Goal: Task Accomplishment & Management: Manage account settings

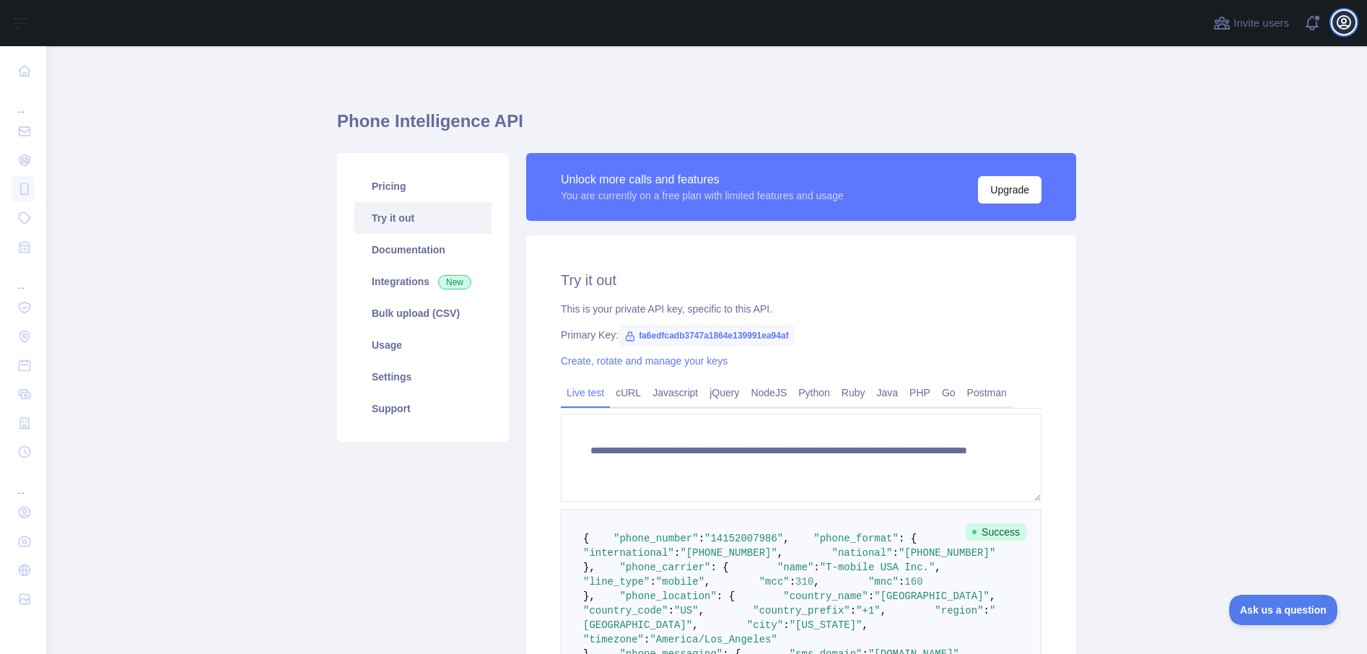
click at [1339, 25] on icon "button" at bounding box center [1344, 22] width 13 height 13
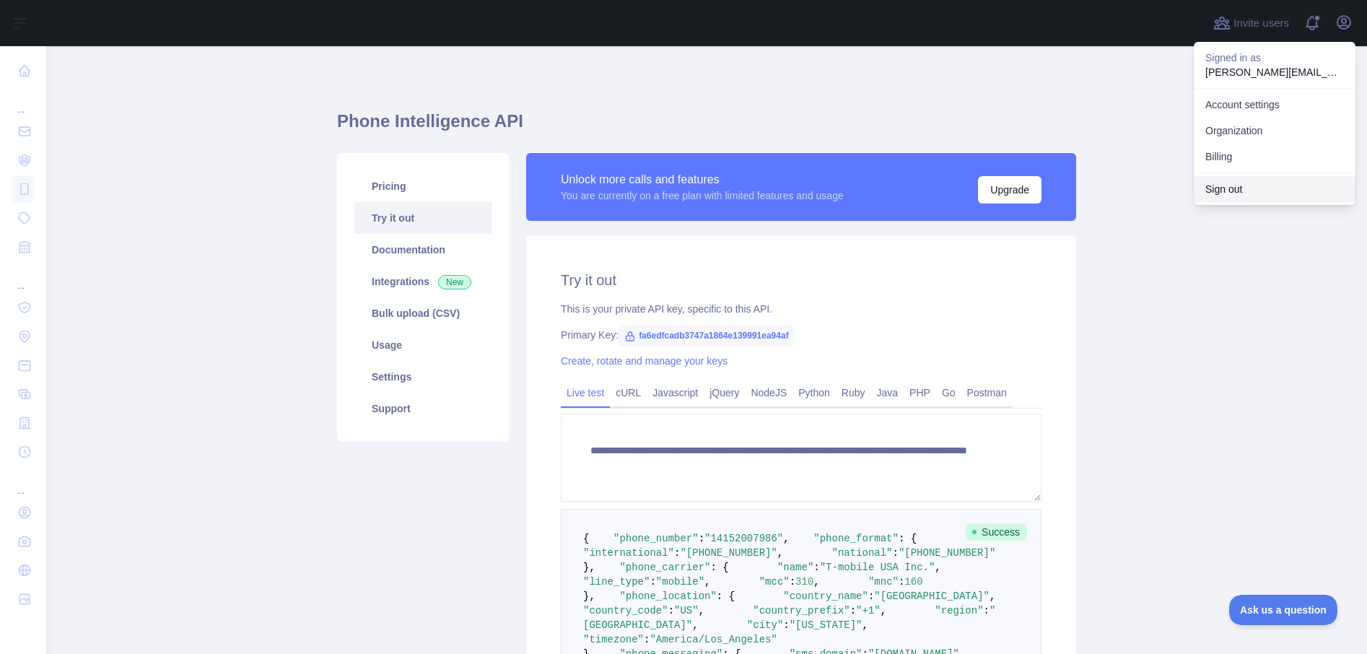
click at [1238, 183] on button "Sign out" at bounding box center [1275, 189] width 162 height 26
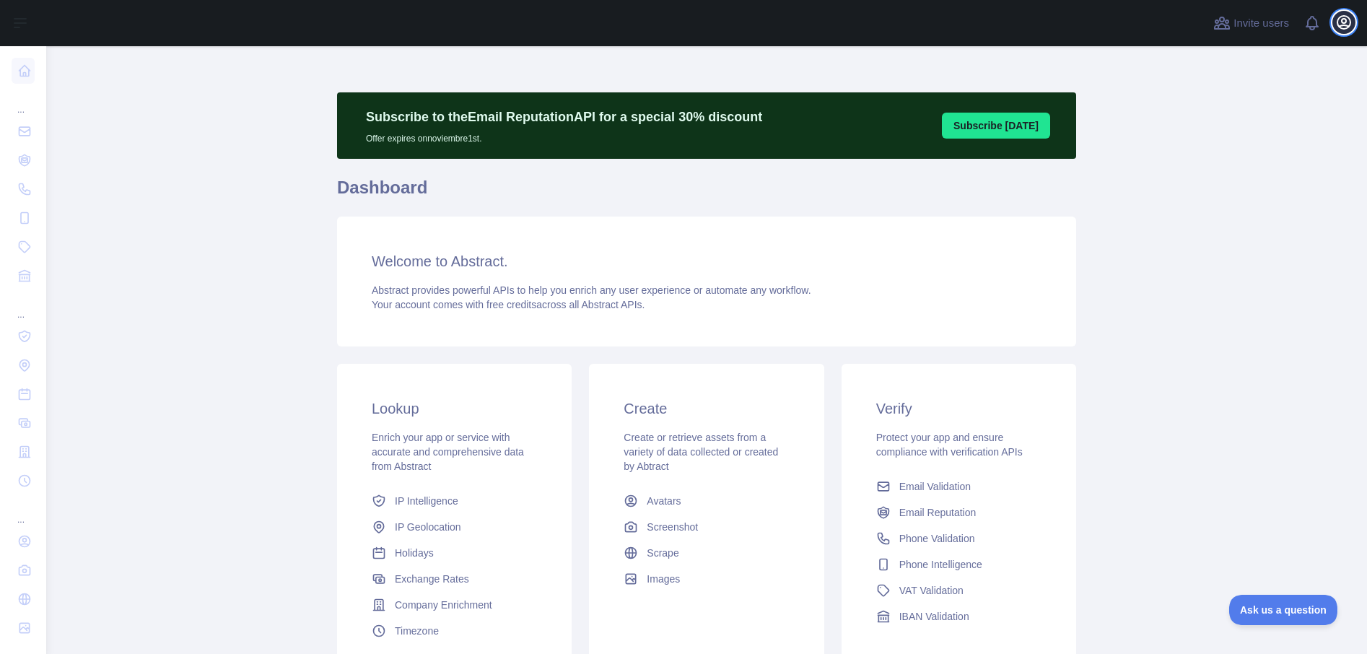
click at [1349, 22] on icon "button" at bounding box center [1344, 22] width 17 height 17
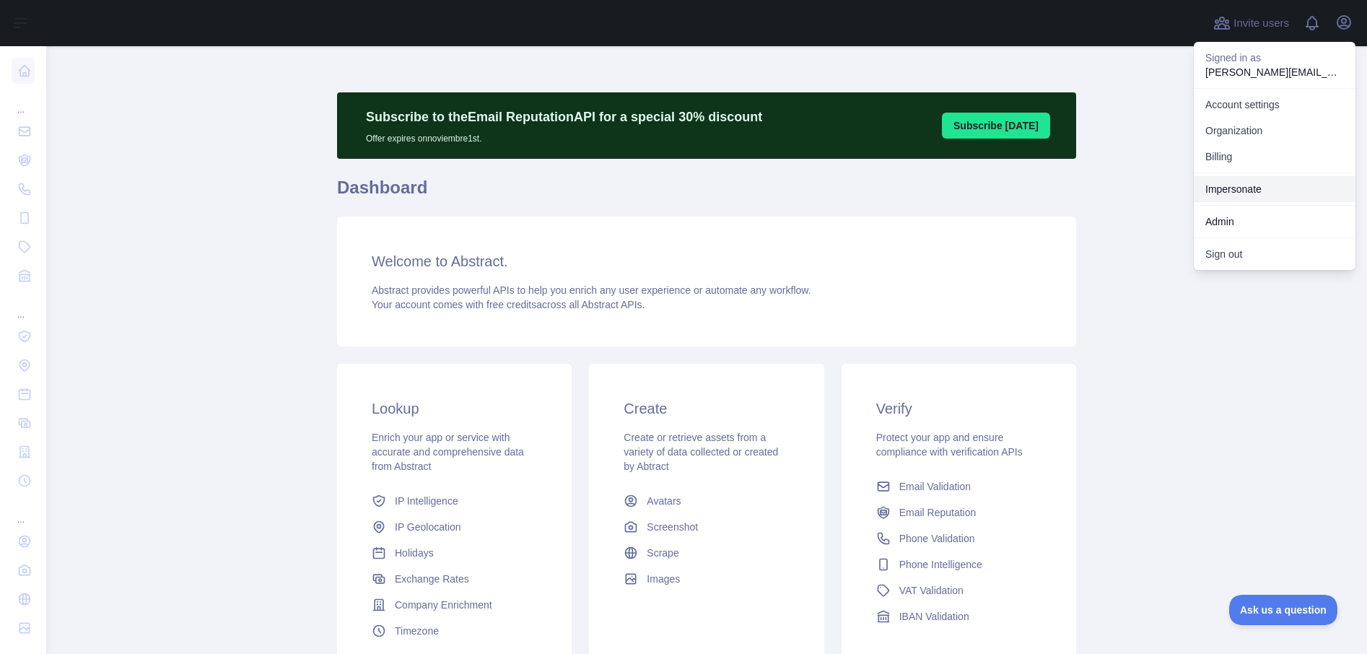
click at [1236, 188] on link "Impersonate" at bounding box center [1275, 189] width 162 height 26
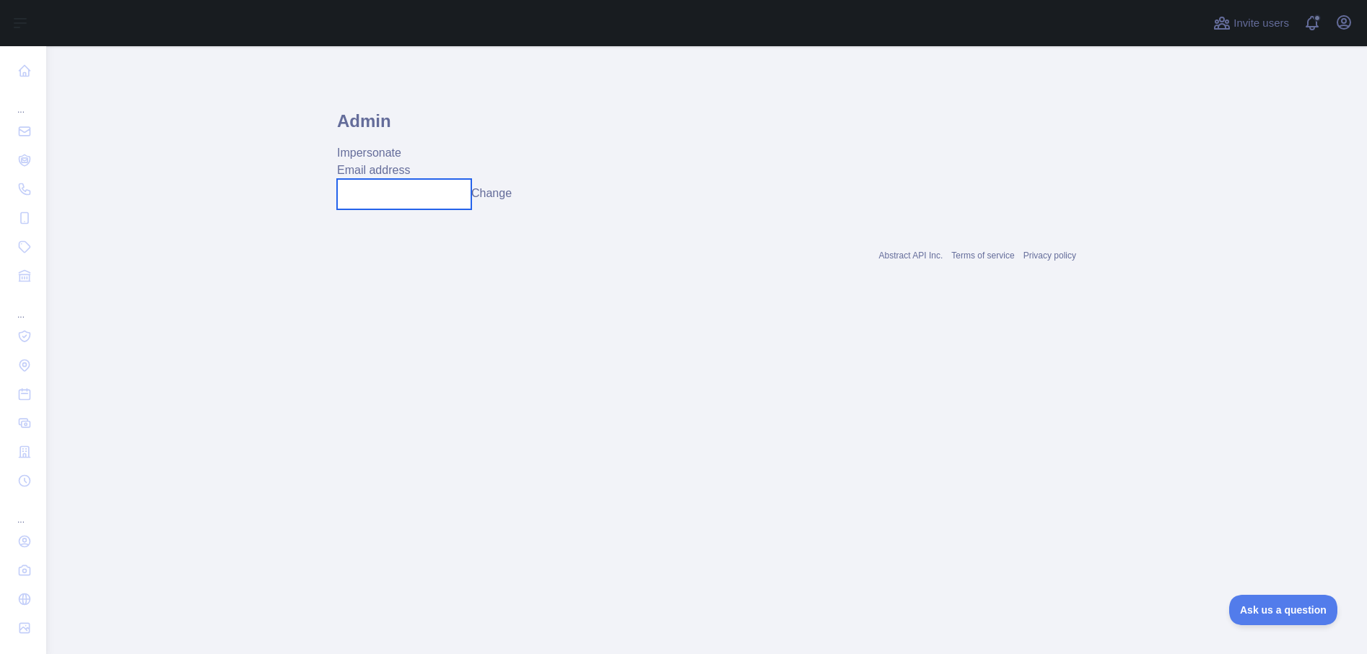
click at [414, 195] on input "text" at bounding box center [404, 194] width 134 height 30
paste input "**********"
type input "**********"
click at [512, 200] on button "Change" at bounding box center [491, 193] width 40 height 17
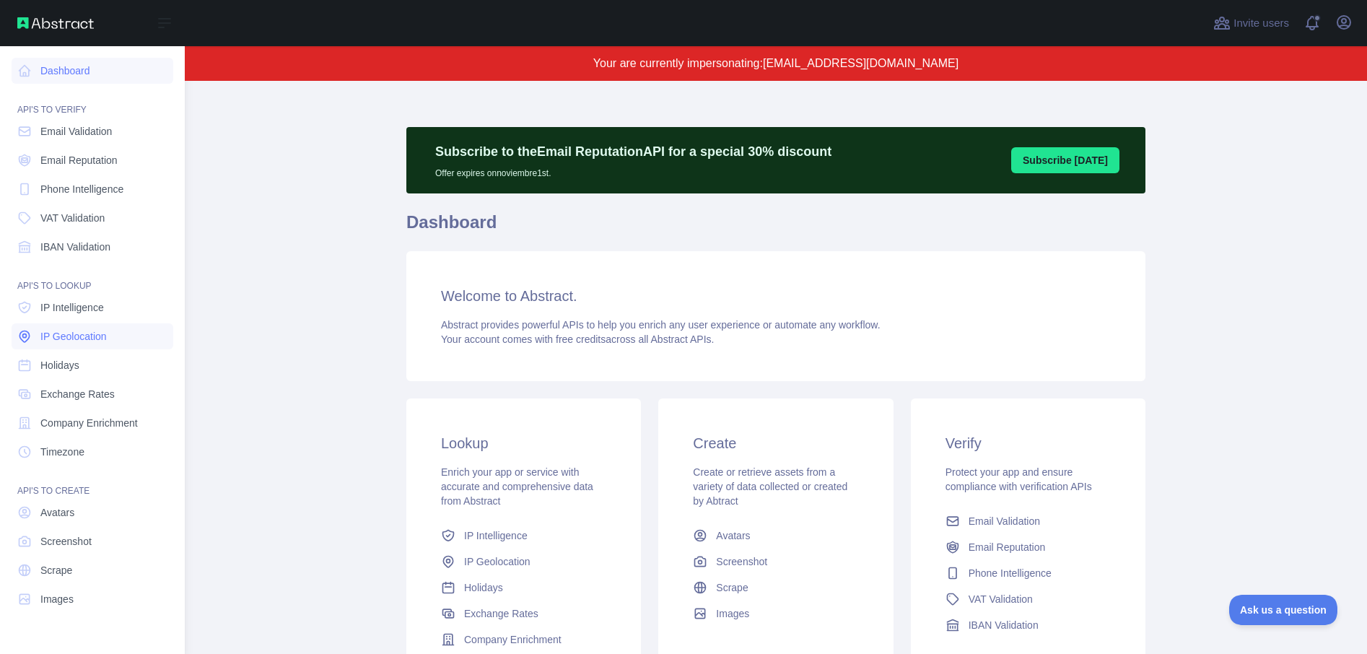
click at [78, 329] on span "IP Geolocation" at bounding box center [73, 336] width 66 height 14
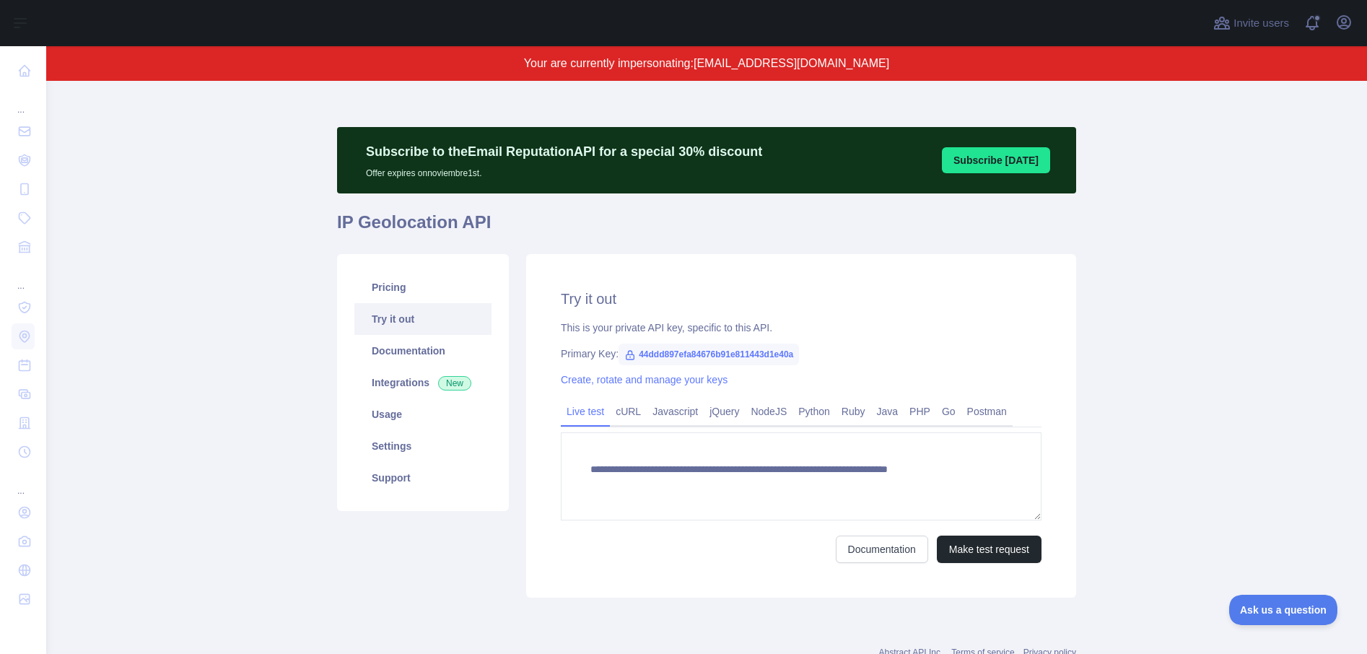
type textarea "**********"
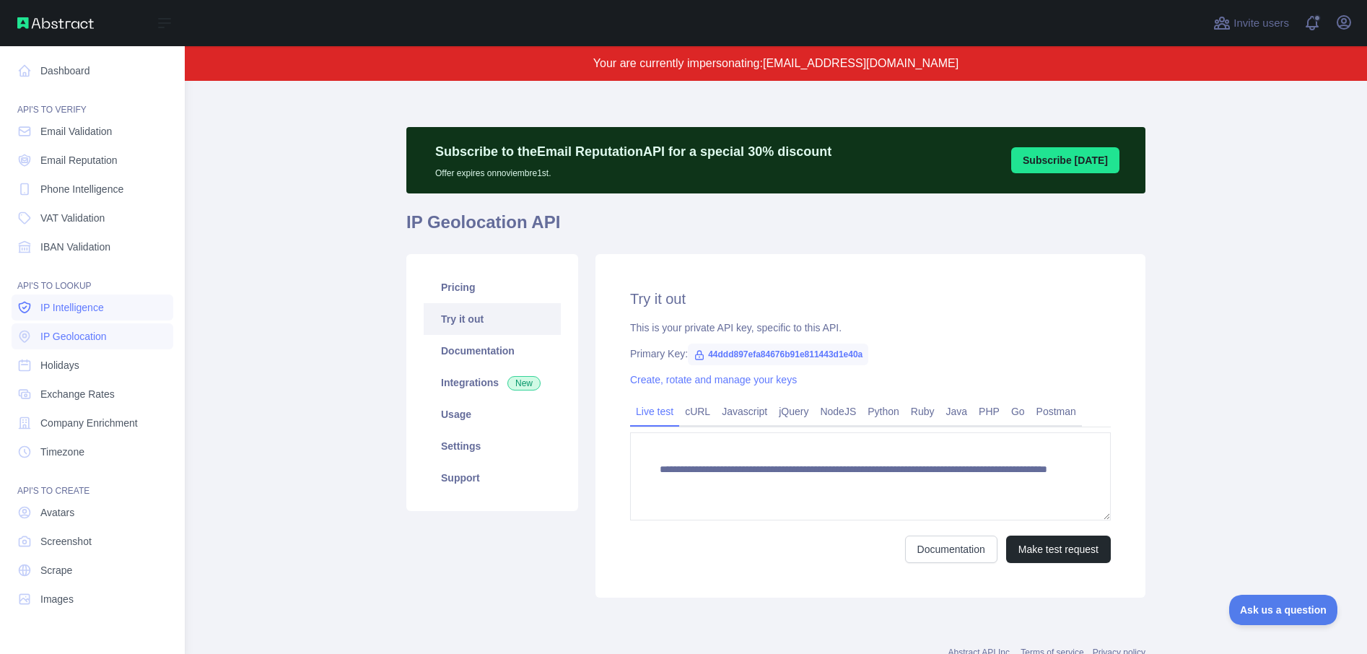
click at [87, 315] on link "IP Intelligence" at bounding box center [93, 308] width 162 height 26
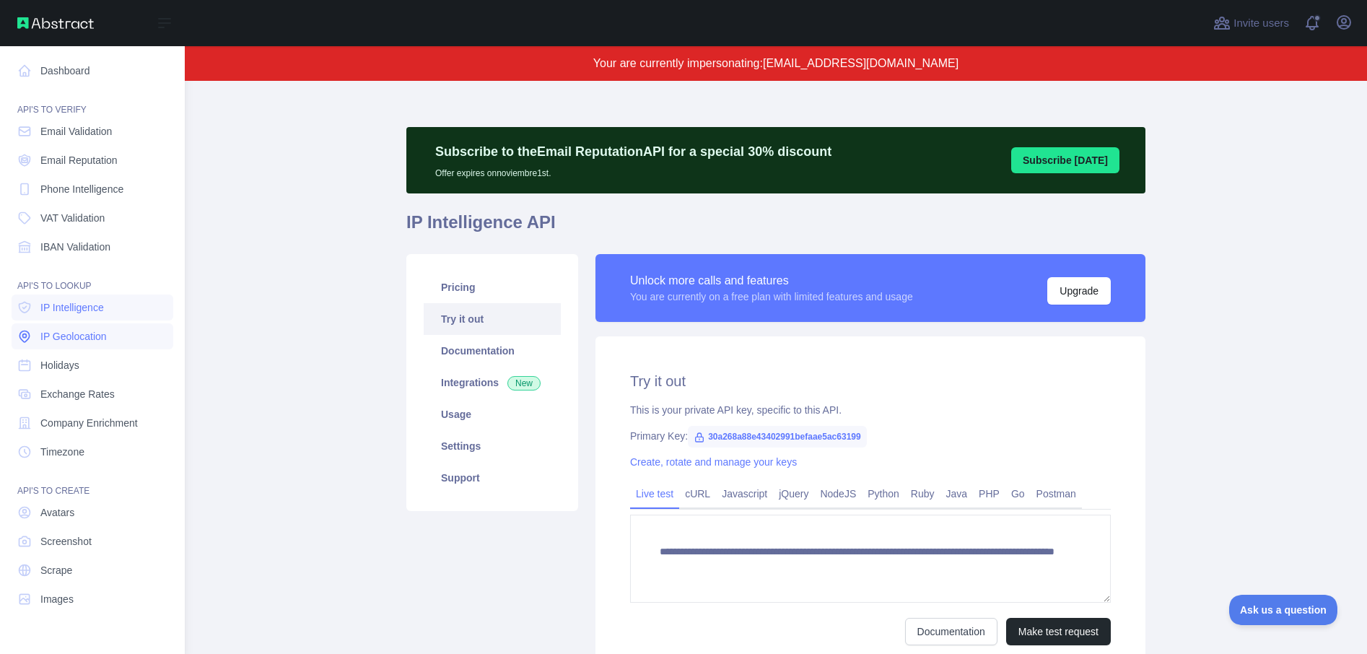
click at [19, 341] on icon at bounding box center [24, 336] width 14 height 14
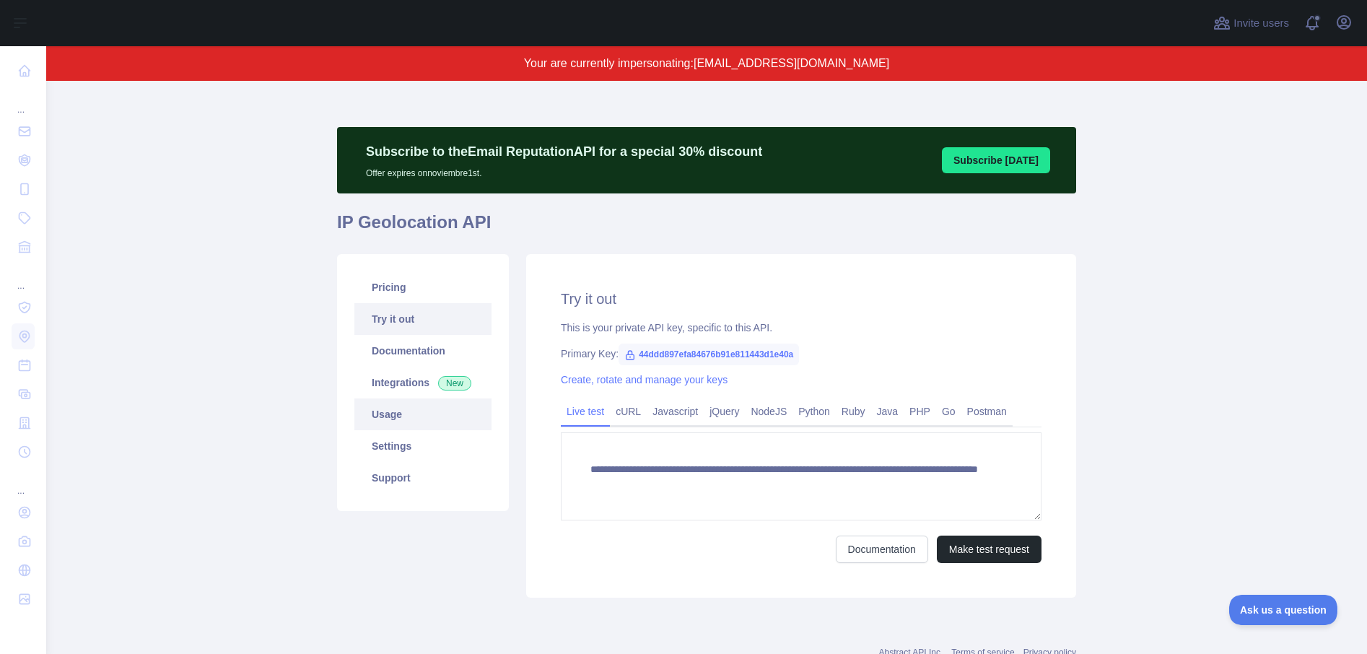
click at [405, 414] on link "Usage" at bounding box center [422, 415] width 137 height 32
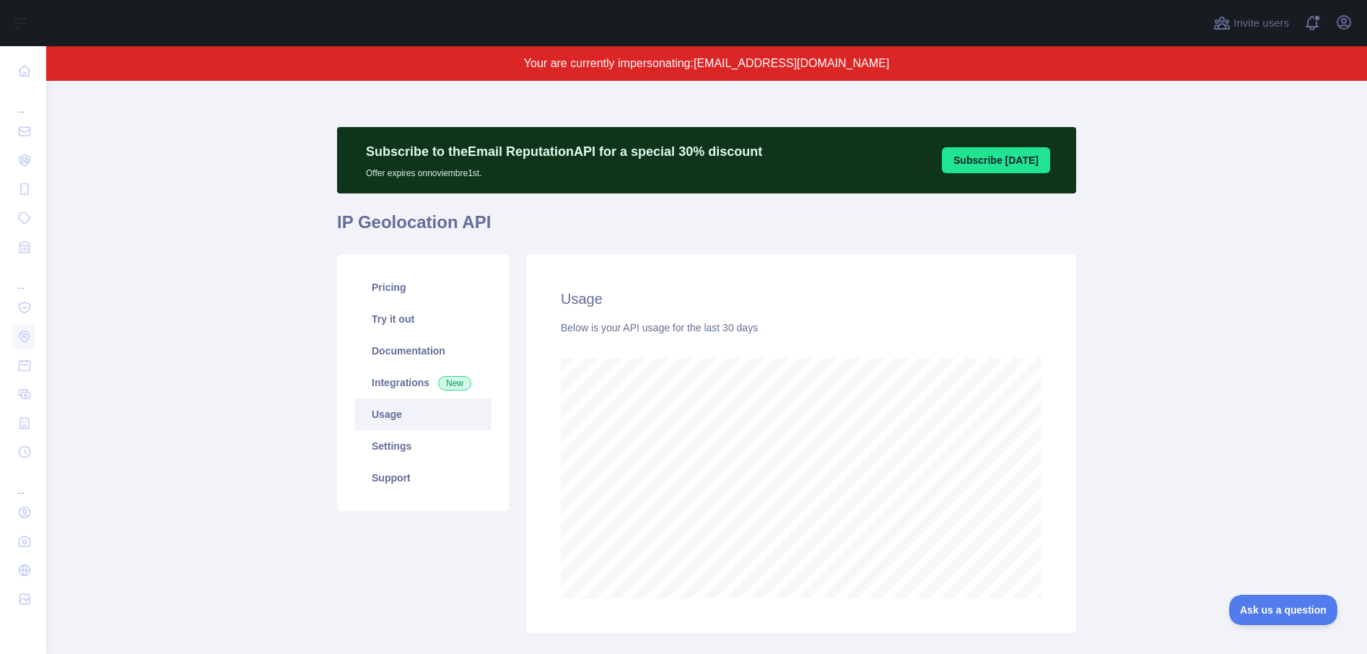
scroll to position [573, 1321]
click at [411, 292] on link "Pricing" at bounding box center [422, 287] width 137 height 32
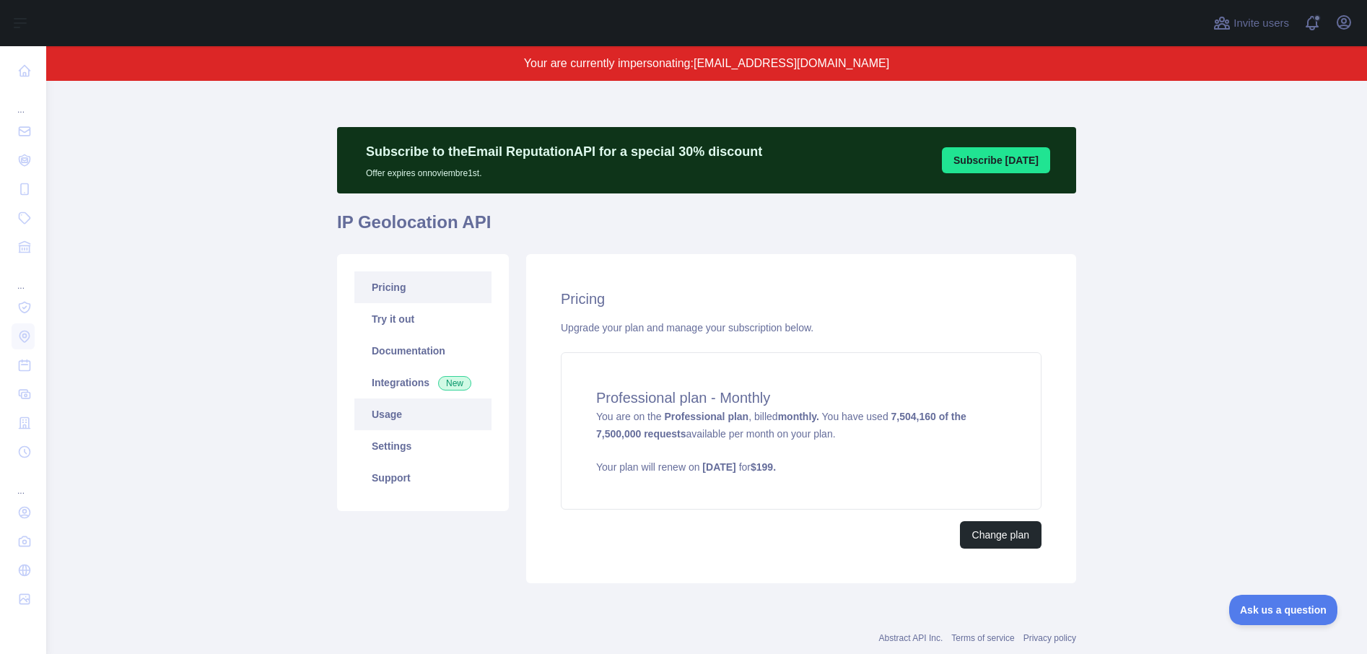
click at [406, 422] on link "Usage" at bounding box center [422, 415] width 137 height 32
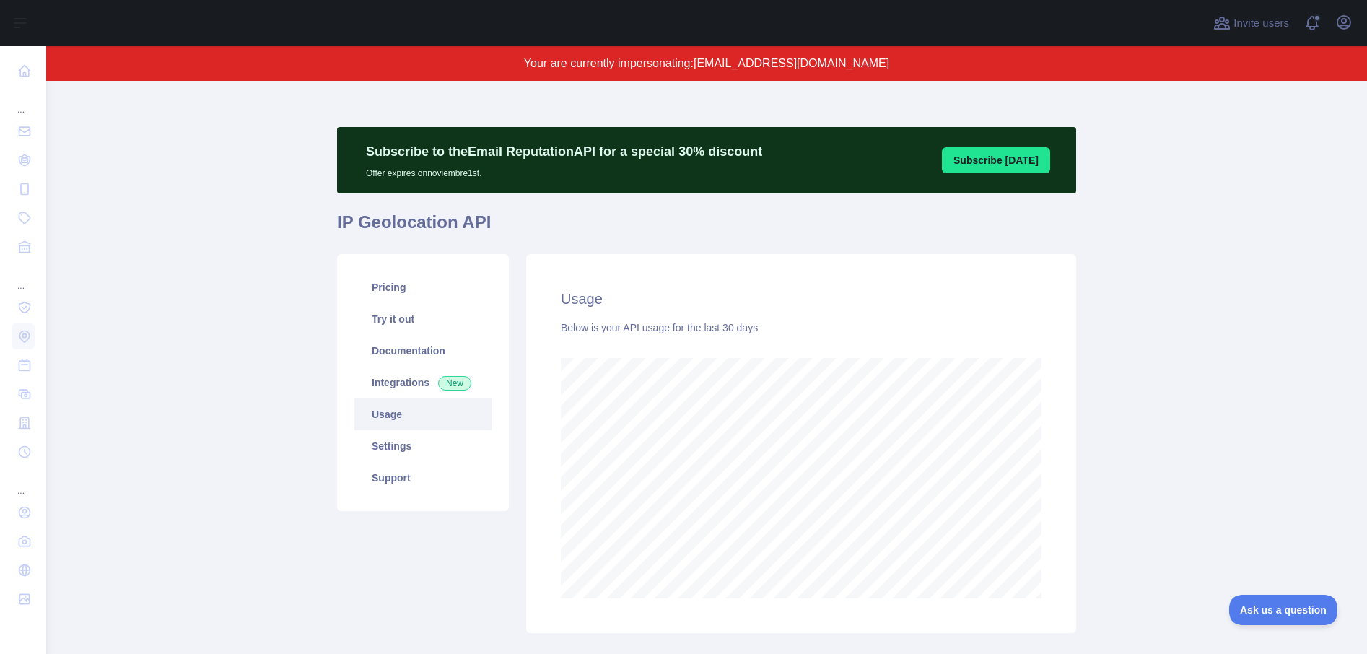
scroll to position [573, 1321]
click at [399, 447] on link "Settings" at bounding box center [422, 446] width 137 height 32
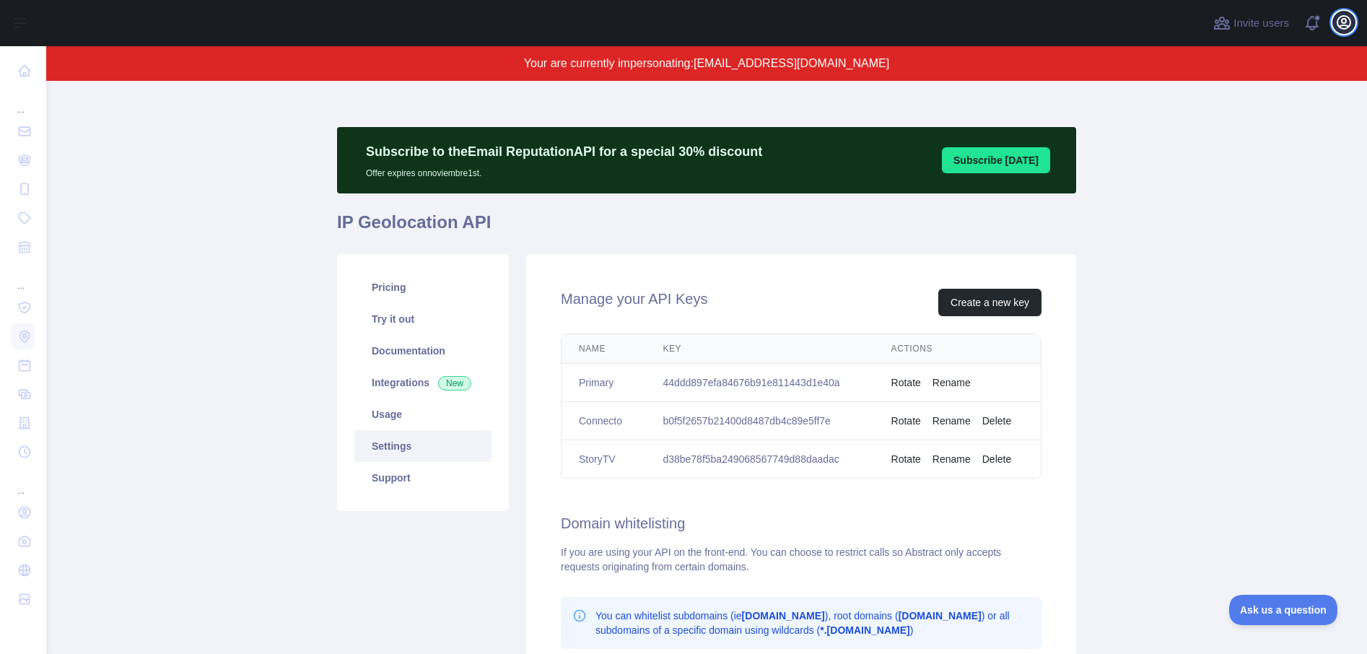
click at [1349, 23] on icon "button" at bounding box center [1344, 22] width 17 height 17
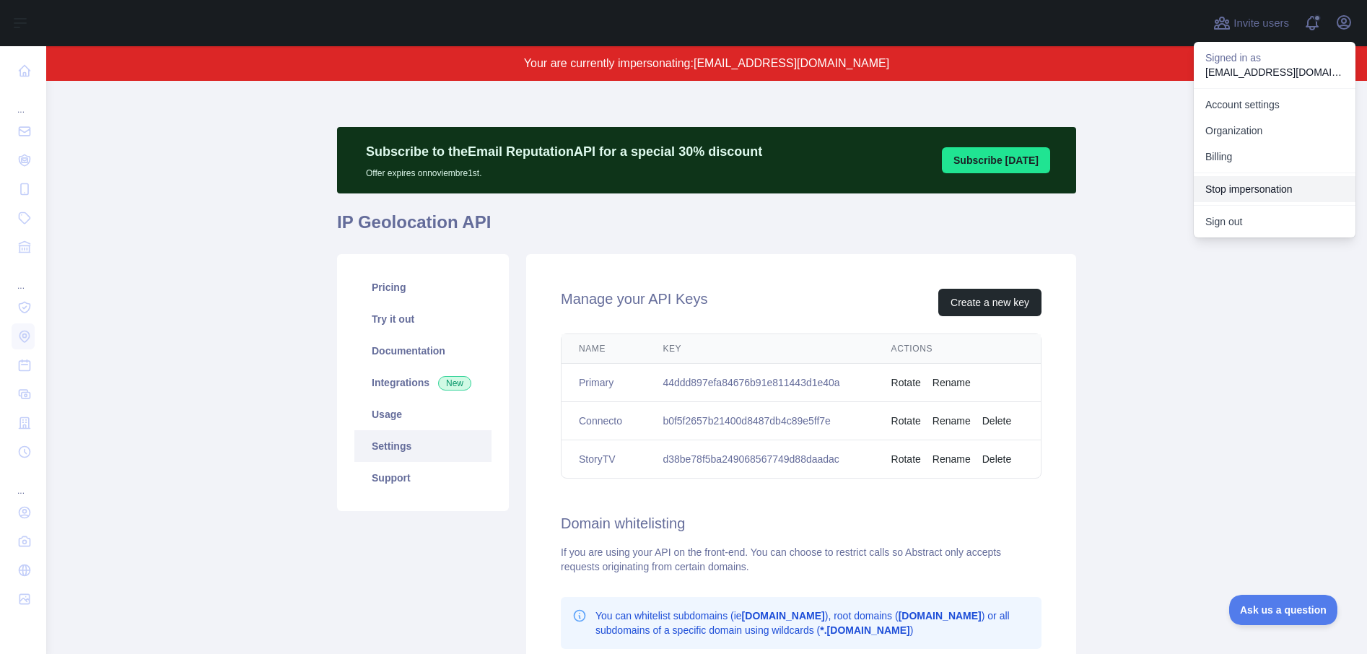
click at [1248, 192] on button "Stop impersonation" at bounding box center [1275, 189] width 162 height 26
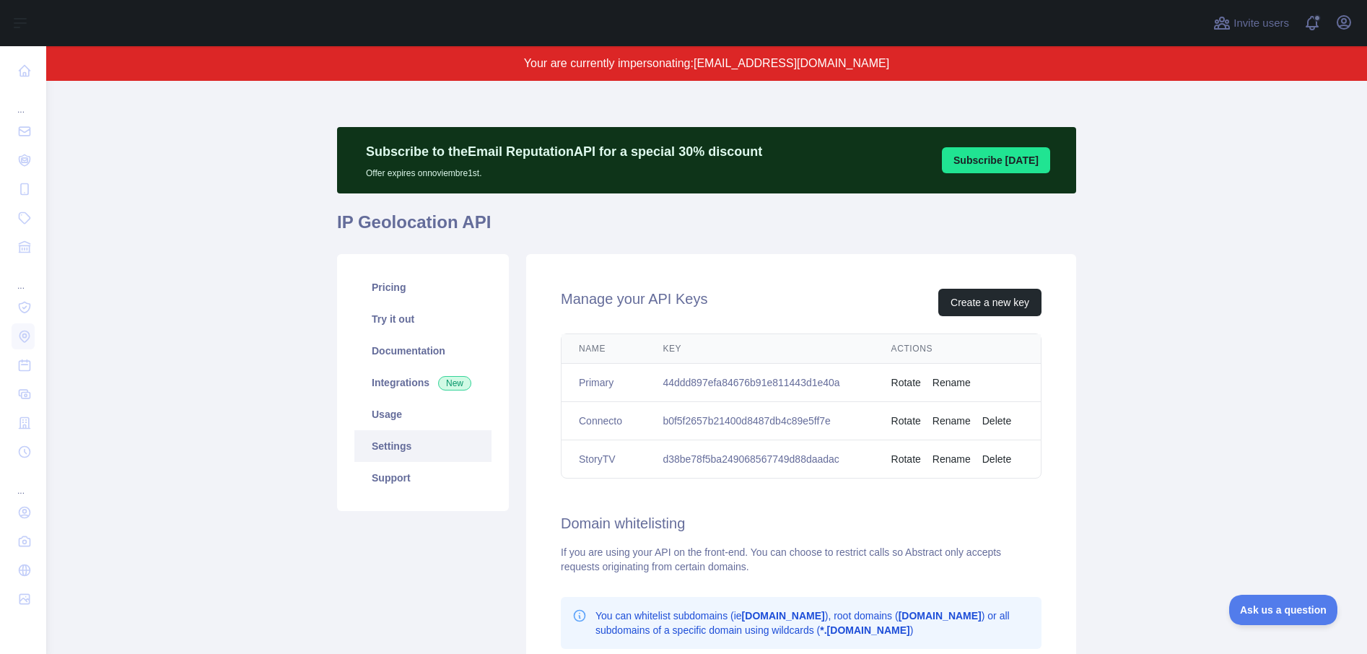
click at [1157, 156] on main "Subscribe to the Email Reputation API for a special 30 % discount Offer expires…" at bounding box center [706, 367] width 1321 height 573
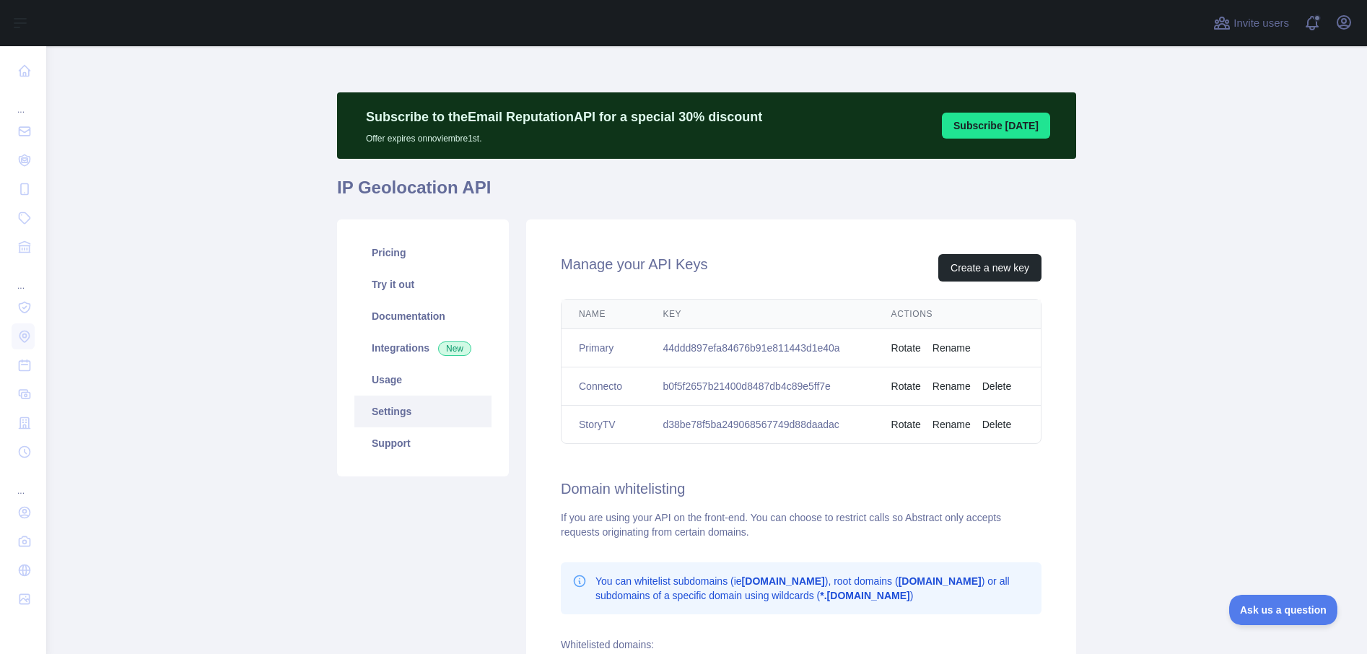
click at [1141, 193] on main "Subscribe to the Email Reputation API for a special 30 % discount Offer expires…" at bounding box center [706, 350] width 1321 height 608
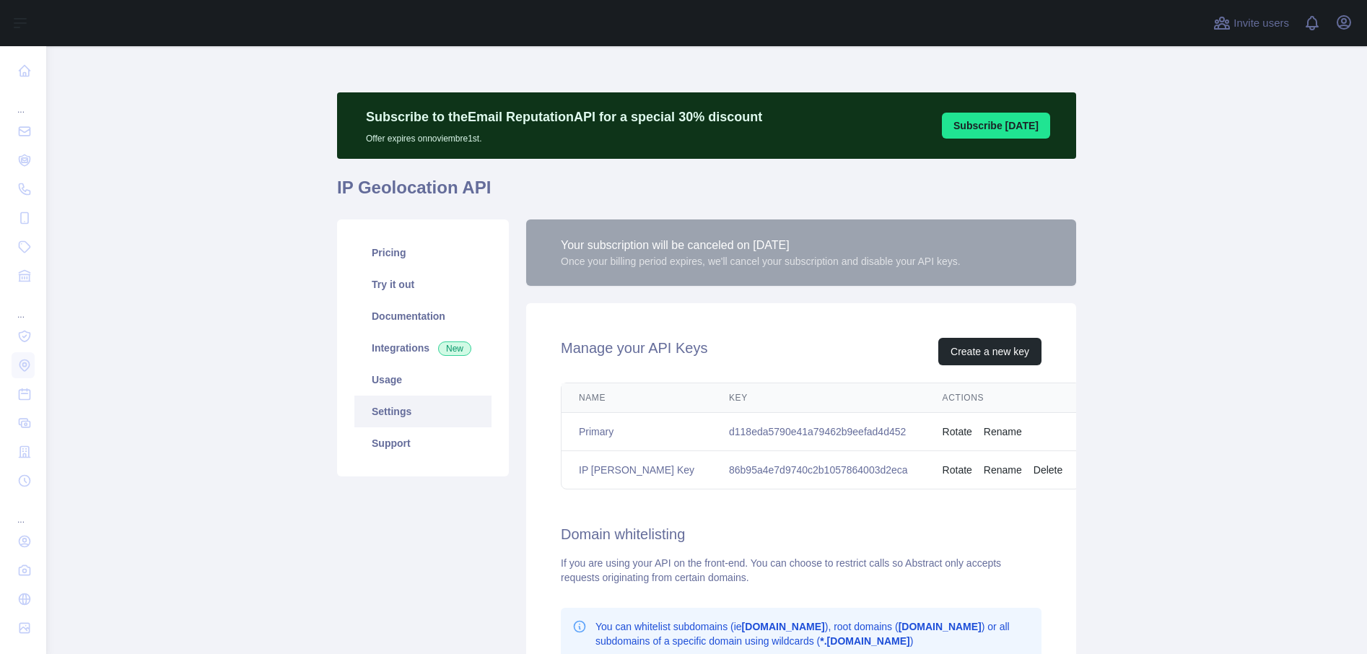
click at [1356, 17] on div "Invite users View notifications Open user menu" at bounding box center [706, 23] width 1321 height 46
click at [1339, 29] on icon "button" at bounding box center [1344, 22] width 17 height 17
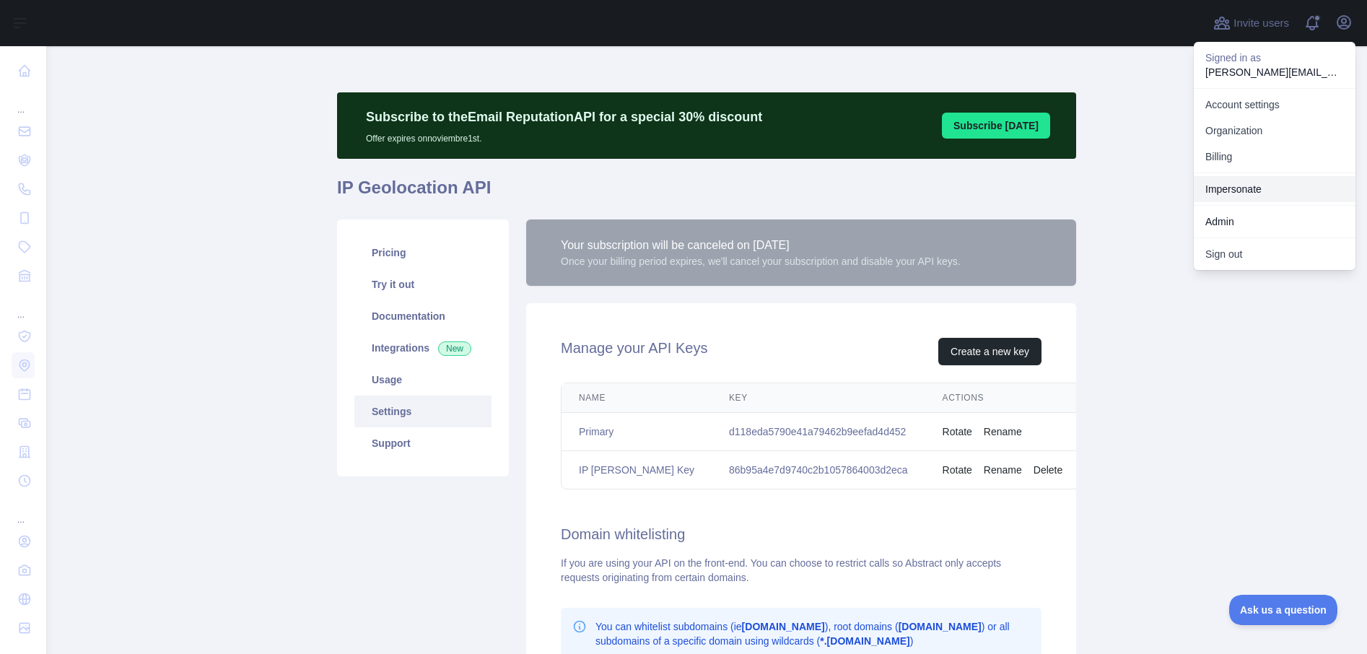
click at [1225, 192] on link "Impersonate" at bounding box center [1275, 189] width 162 height 26
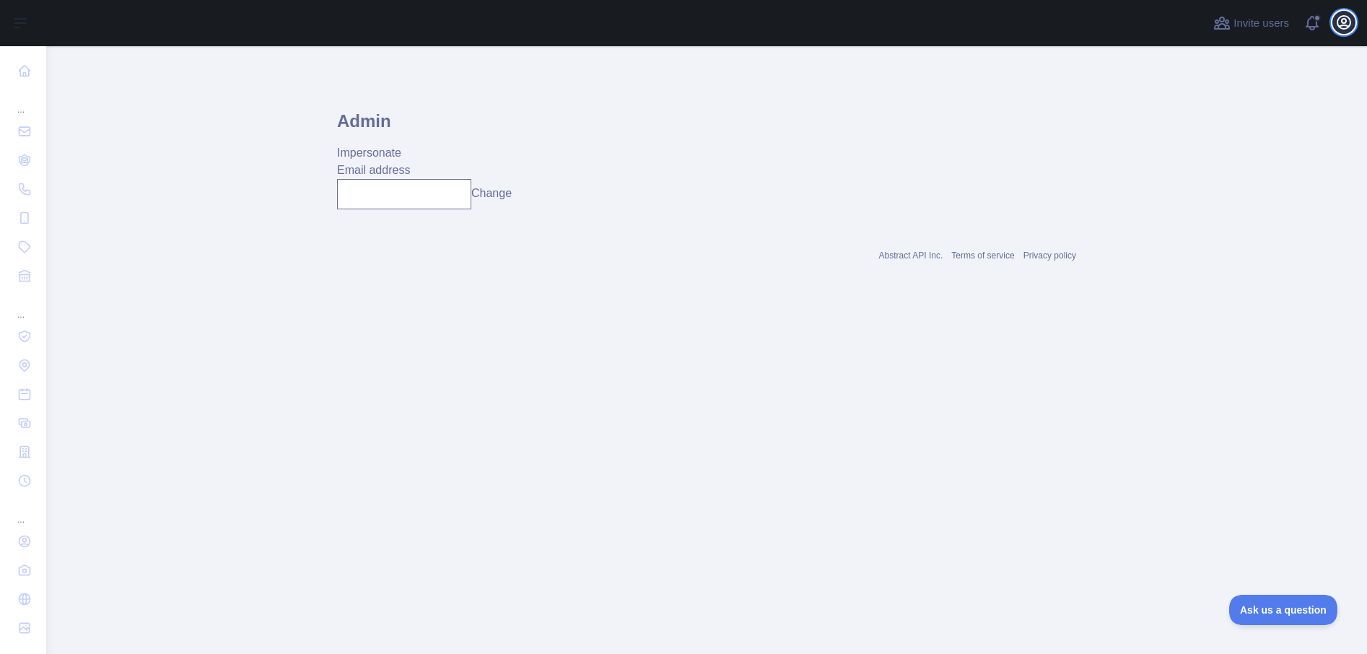
click at [1345, 25] on icon "button" at bounding box center [1344, 22] width 13 height 13
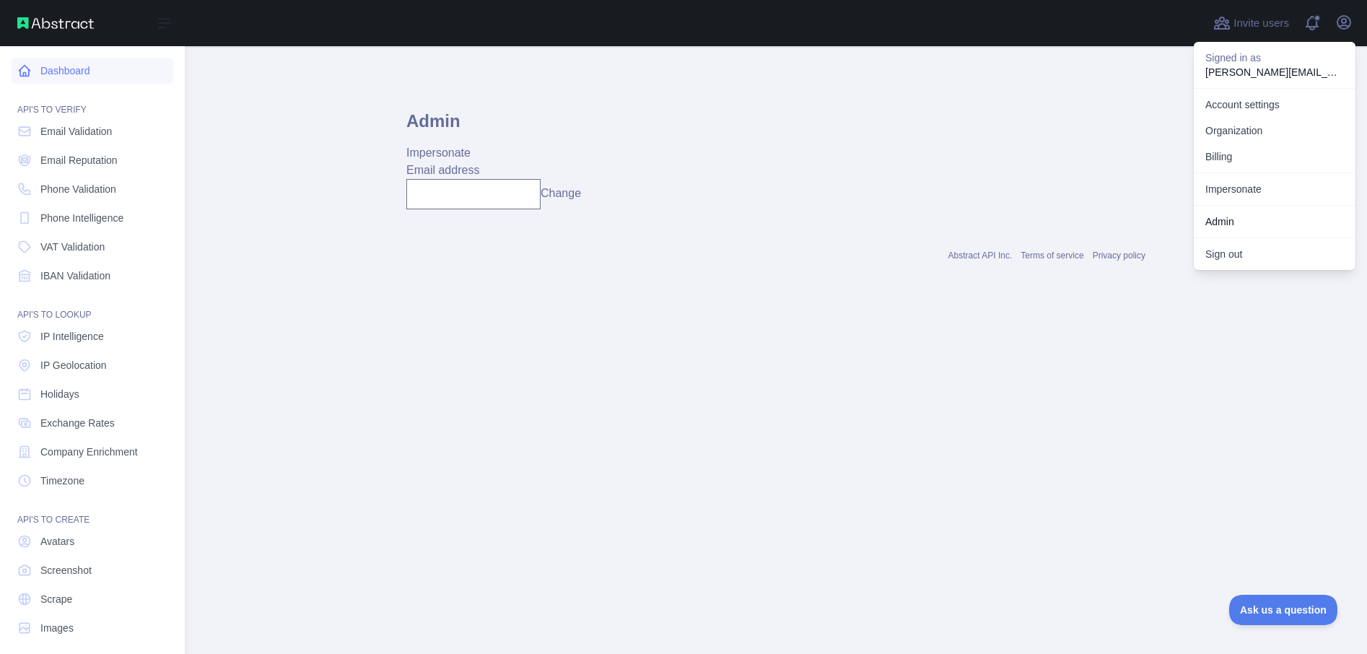
click at [65, 77] on link "Dashboard" at bounding box center [93, 71] width 162 height 26
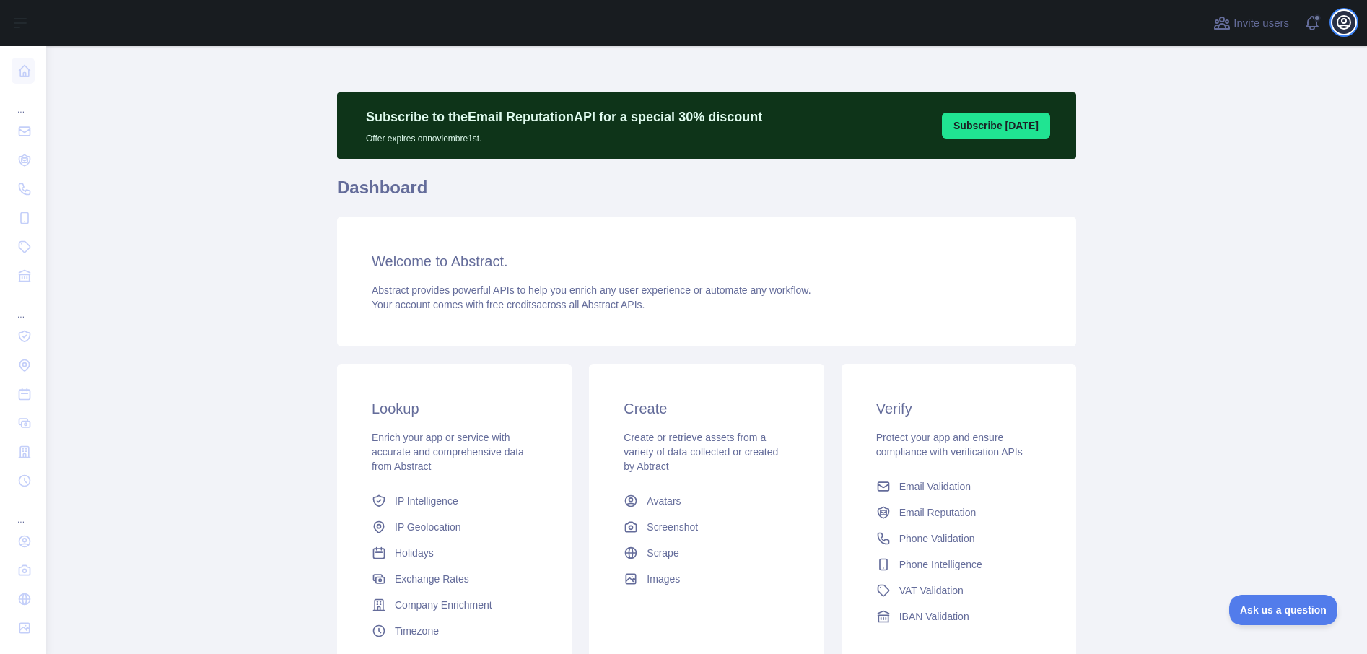
click at [1339, 20] on icon "button" at bounding box center [1344, 22] width 17 height 17
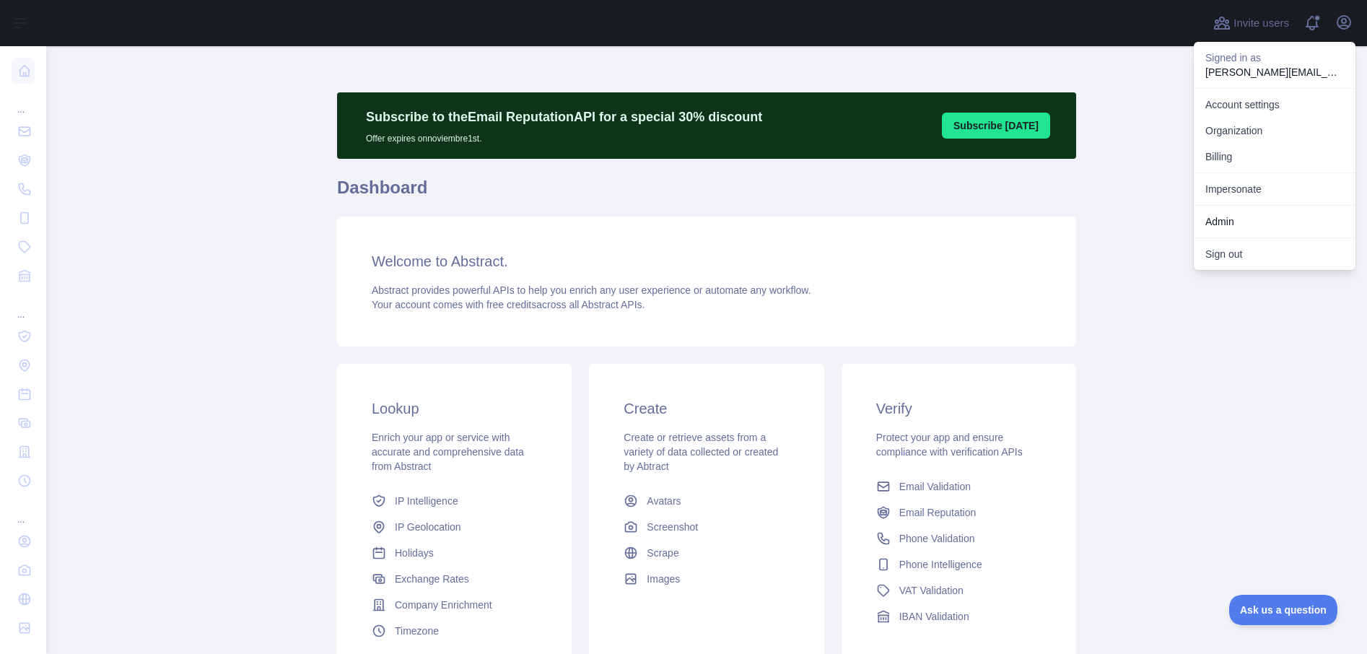
click at [1236, 227] on link "Admin" at bounding box center [1275, 222] width 162 height 26
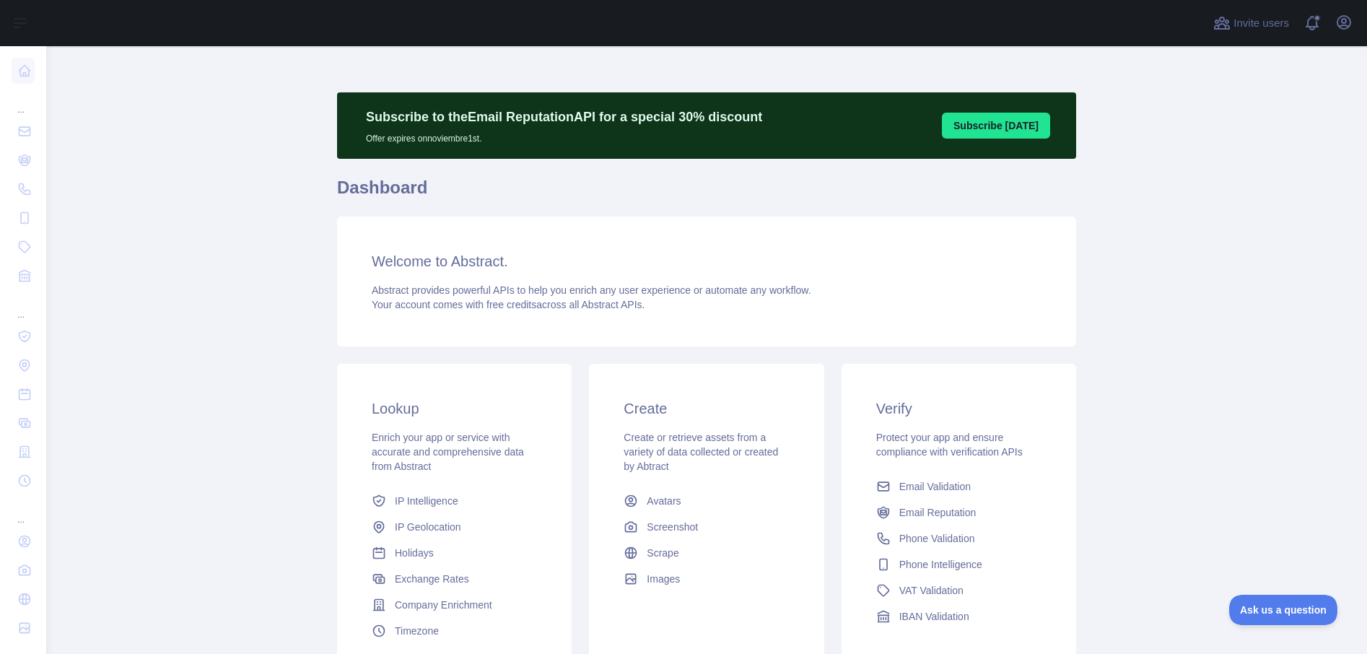
click at [1338, 34] on div "Open user menu" at bounding box center [1344, 23] width 23 height 25
click at [1340, 25] on icon "button" at bounding box center [1344, 22] width 13 height 13
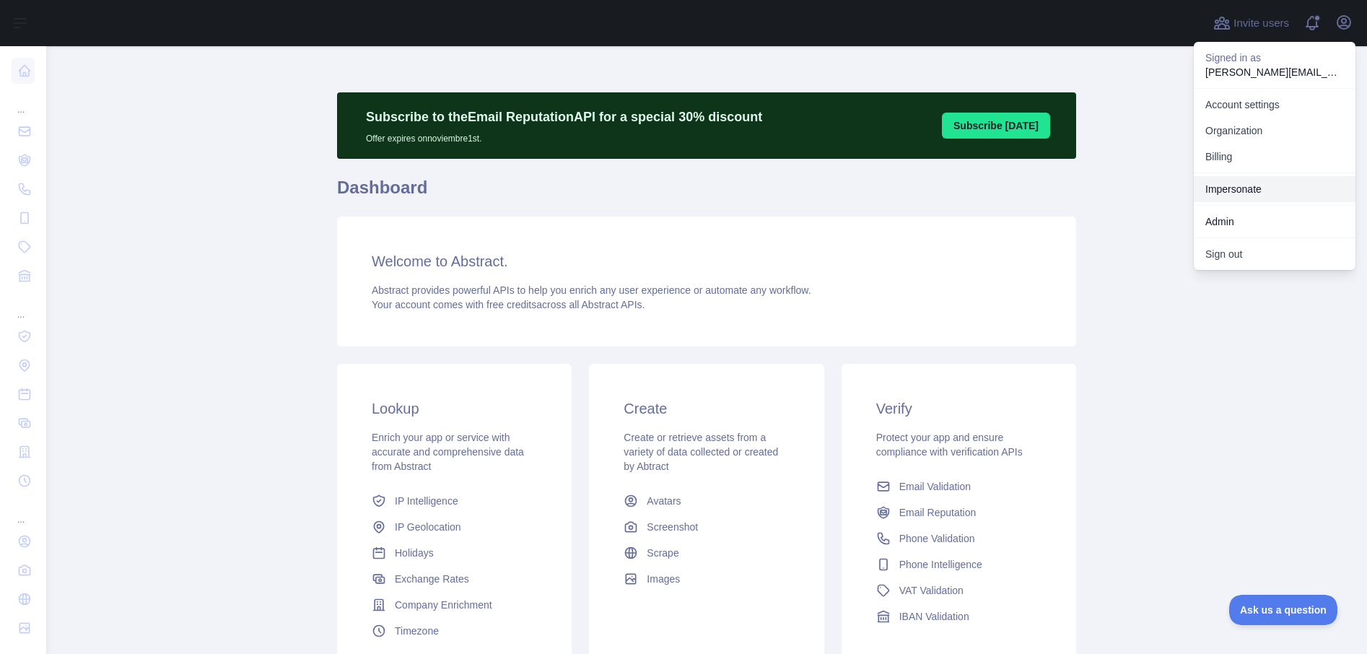
click at [1227, 186] on link "Impersonate" at bounding box center [1275, 189] width 162 height 26
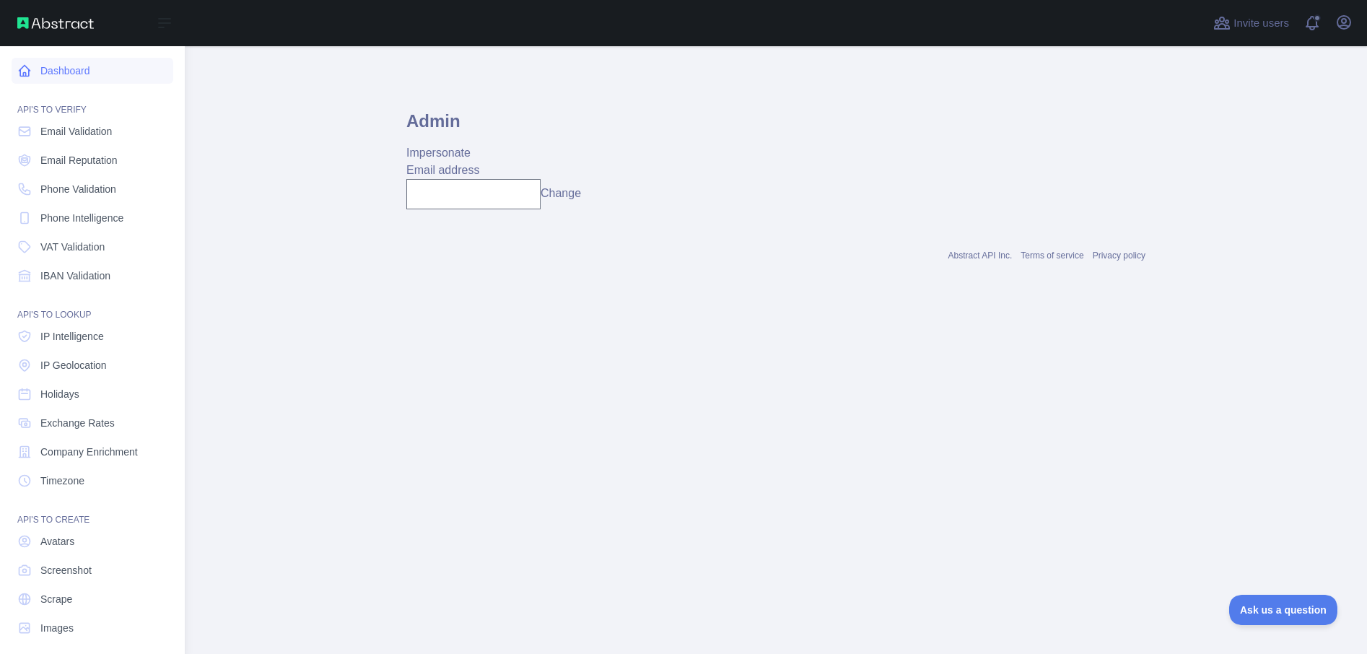
click at [68, 75] on link "Dashboard" at bounding box center [93, 71] width 162 height 26
